Goal: Unclear: Browse casually

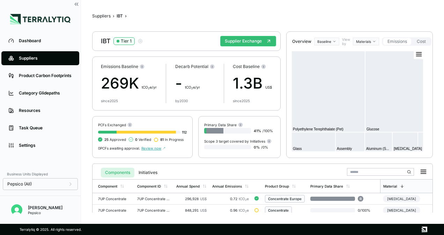
scroll to position [251, 0]
